Goal: Task Accomplishment & Management: Use online tool/utility

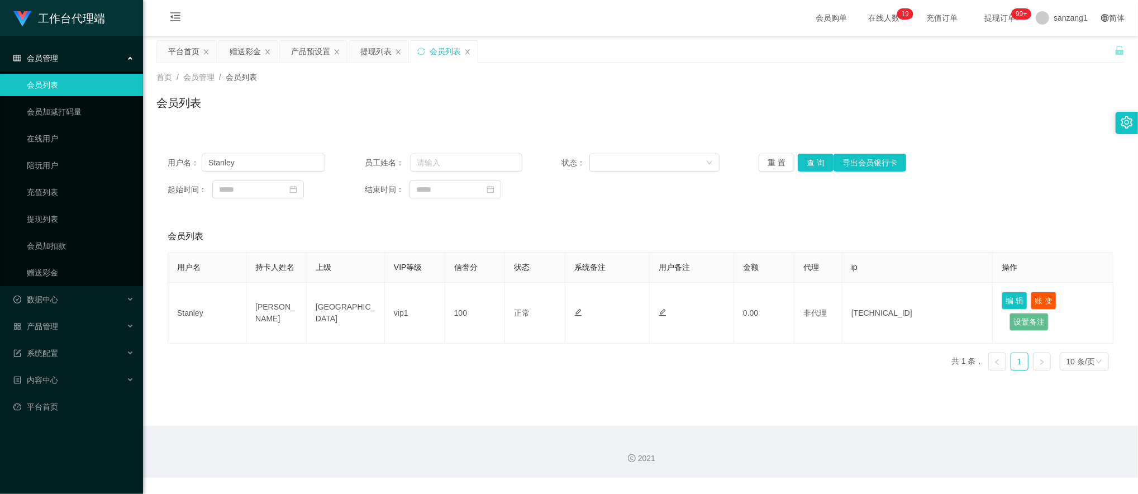
click at [248, 53] on div "赠送彩金" at bounding box center [245, 51] width 31 height 21
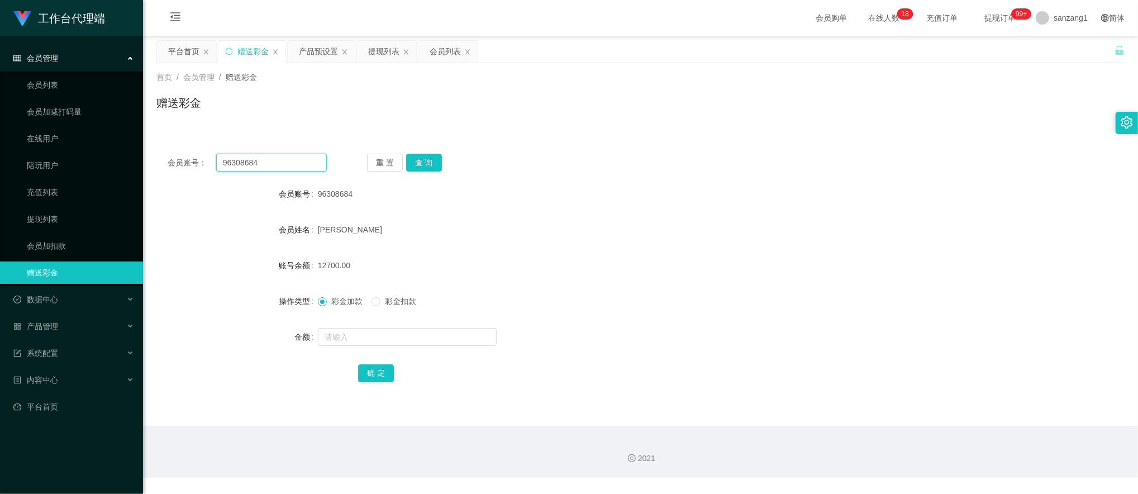
drag, startPoint x: 265, startPoint y: 157, endPoint x: 186, endPoint y: 170, distance: 79.9
click at [186, 170] on div "会员账号： 96308684" at bounding box center [247, 163] width 159 height 18
click at [420, 158] on button "查 询" at bounding box center [424, 163] width 36 height 18
click at [432, 166] on button "查 询" at bounding box center [424, 163] width 36 height 18
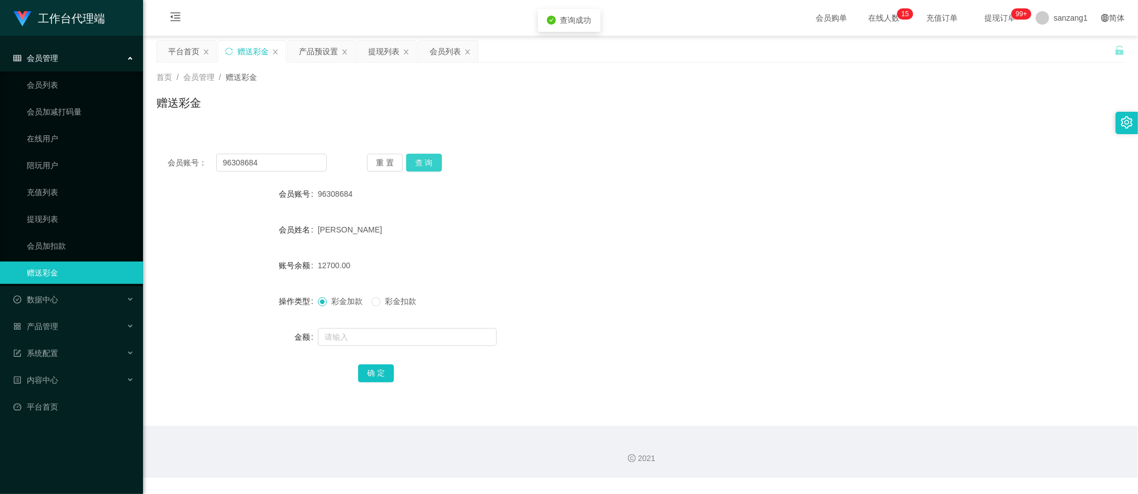
click at [432, 166] on button "查 询" at bounding box center [424, 163] width 36 height 18
click at [427, 159] on button "查 询" at bounding box center [424, 163] width 36 height 18
